Goal: Information Seeking & Learning: Learn about a topic

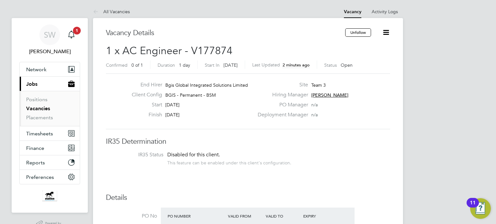
click at [37, 109] on link "Vacancies" at bounding box center [38, 109] width 24 height 6
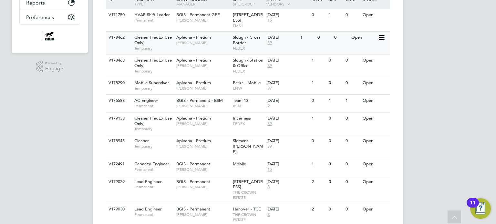
scroll to position [161, 0]
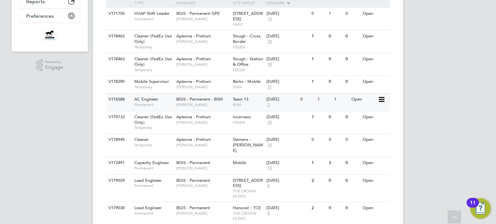
click at [193, 98] on span "BGIS - Permanent - BSM" at bounding box center [199, 99] width 46 height 5
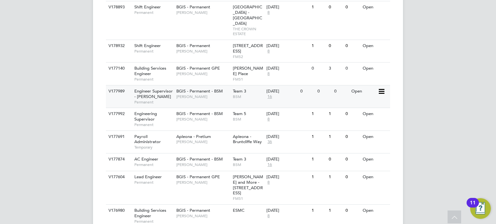
scroll to position [439, 0]
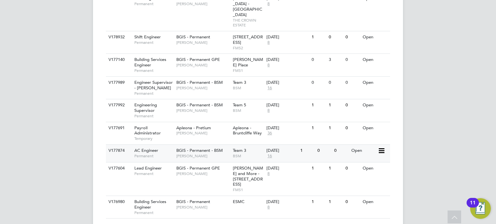
click at [270, 154] on span "16" at bounding box center [269, 156] width 6 height 5
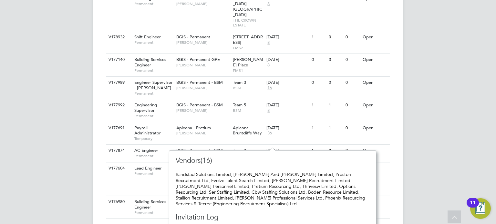
scroll to position [446, 0]
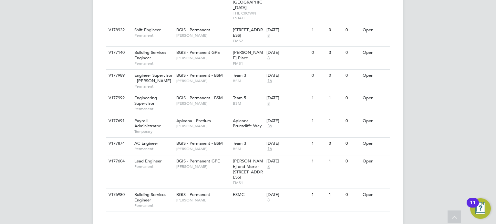
scroll to position [439, 0]
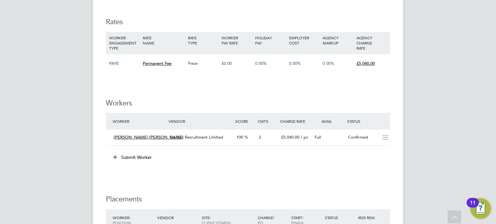
scroll to position [710, 0]
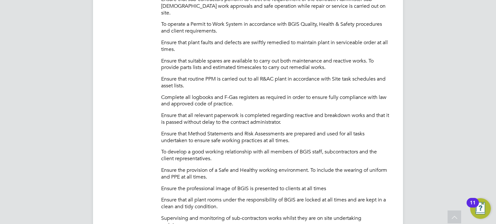
scroll to position [128, 0]
